Goal: Information Seeking & Learning: Learn about a topic

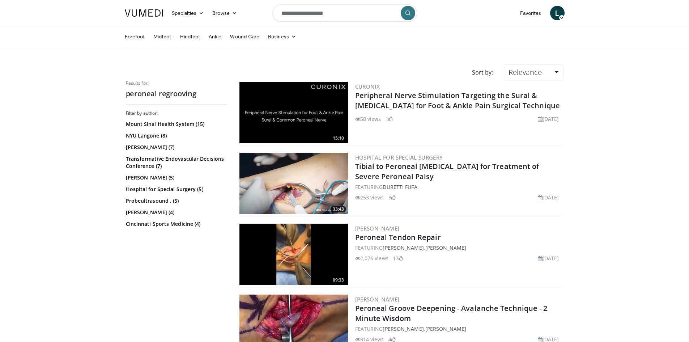
click at [151, 16] on img at bounding box center [144, 12] width 38 height 7
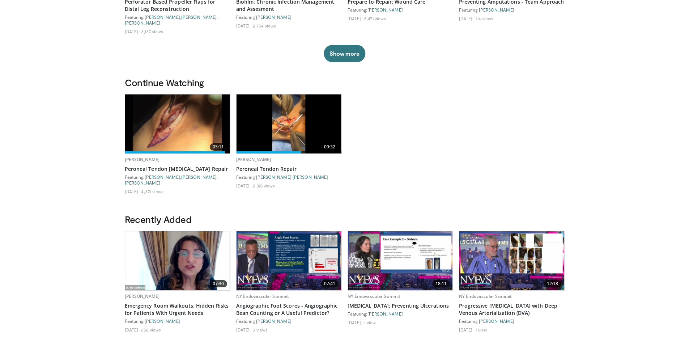
scroll to position [109, 0]
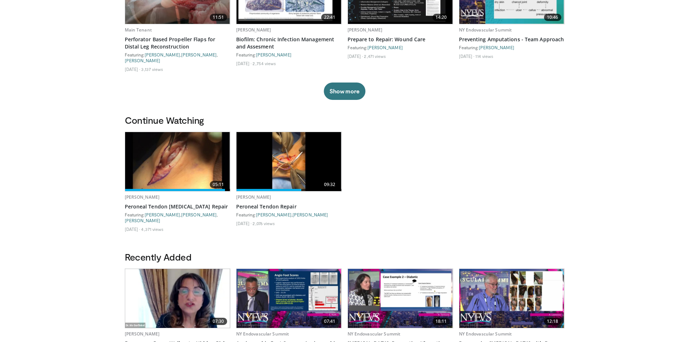
click at [167, 163] on img at bounding box center [177, 161] width 105 height 59
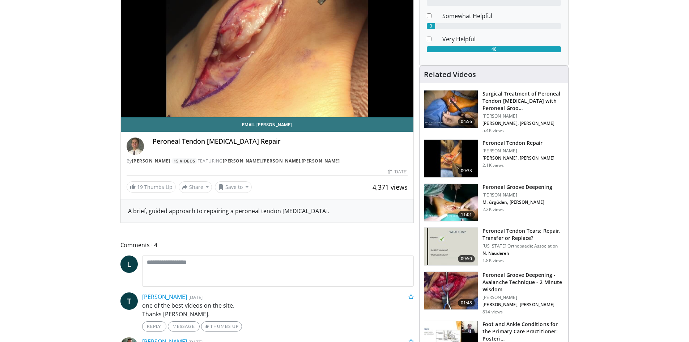
scroll to position [145, 0]
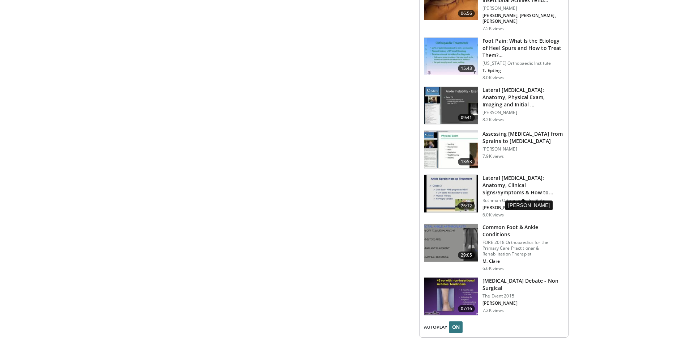
scroll to position [796, 0]
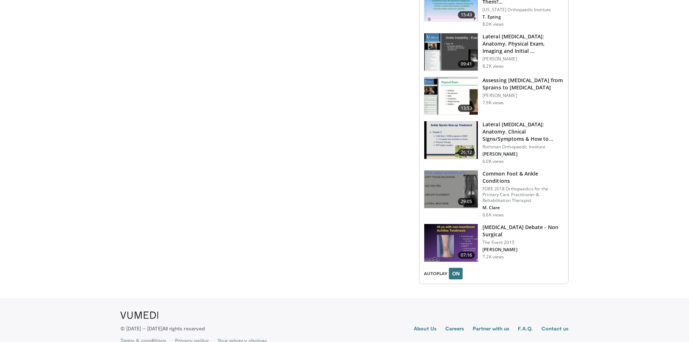
click at [497, 224] on h3 "[MEDICAL_DATA] Debate - Non Surgical" at bounding box center [522, 231] width 81 height 14
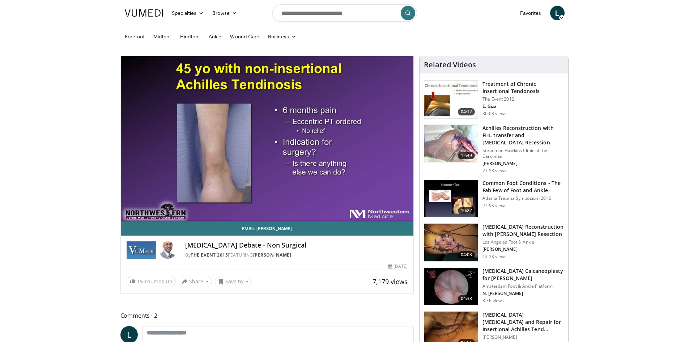
click at [517, 133] on h3 "Achilles Reconstruction with FHL transfer and [MEDICAL_DATA] Recession" at bounding box center [522, 135] width 81 height 22
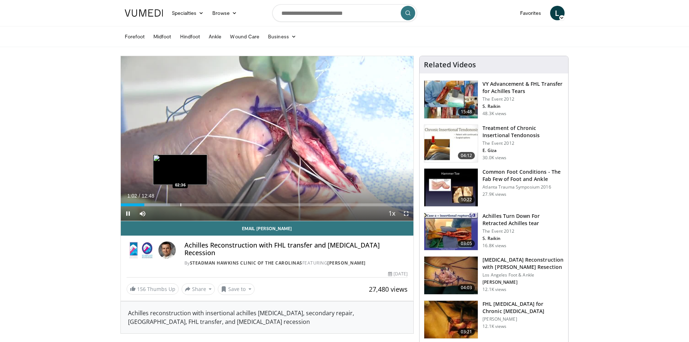
click at [180, 205] on div "Progress Bar" at bounding box center [180, 204] width 1 height 3
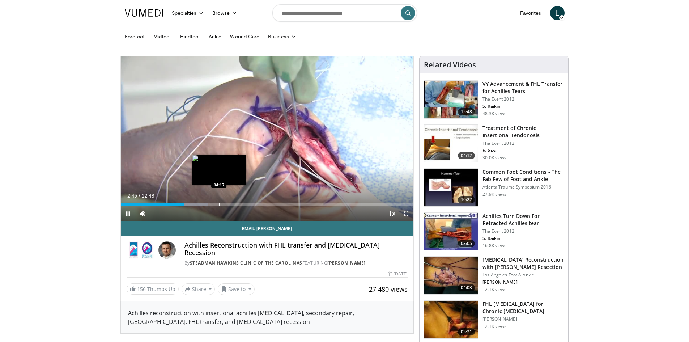
click at [219, 205] on div "Progress Bar" at bounding box center [219, 204] width 1 height 3
click at [202, 205] on div "Progress Bar" at bounding box center [202, 204] width 1 height 3
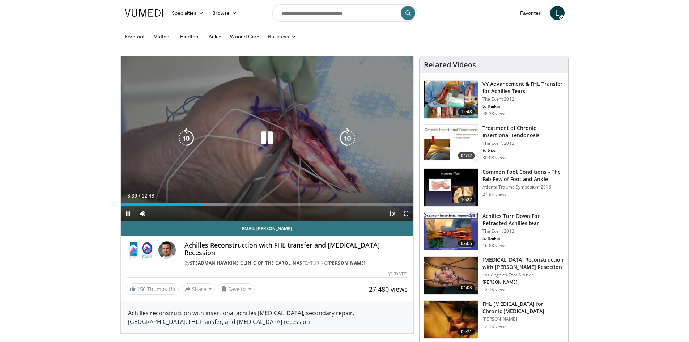
click at [269, 136] on icon "Video Player" at bounding box center [267, 138] width 20 height 20
